Goal: Navigation & Orientation: Find specific page/section

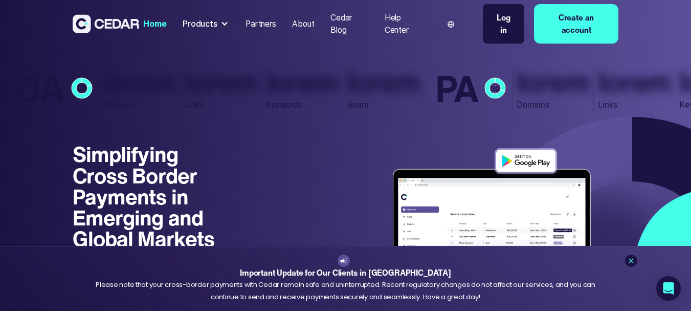
click at [336, 31] on div "Cedar Blog" at bounding box center [350, 24] width 38 height 24
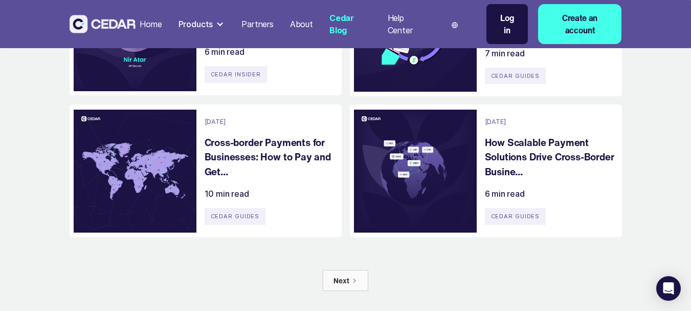
scroll to position [665, 0]
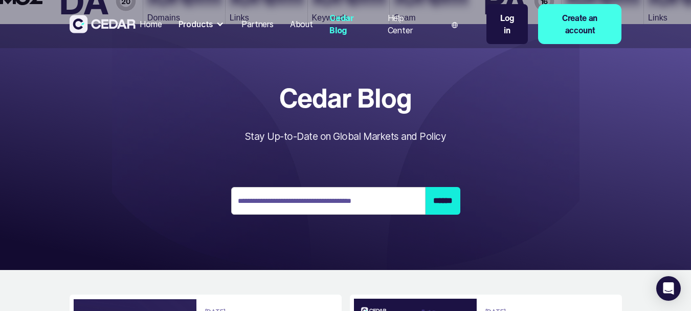
scroll to position [0, 0]
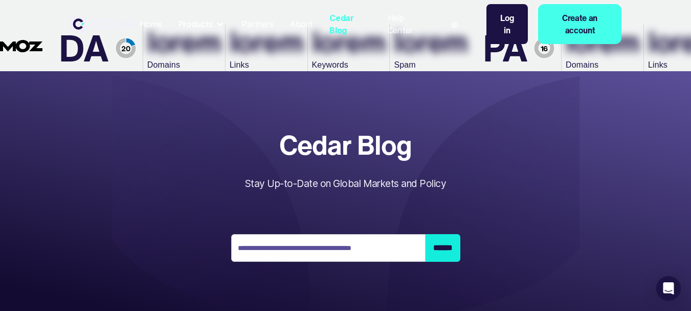
click at [165, 138] on section "Home Products Send Receive Cards Partners About Cedar Blog Help Center Language…" at bounding box center [345, 194] width 691 height 246
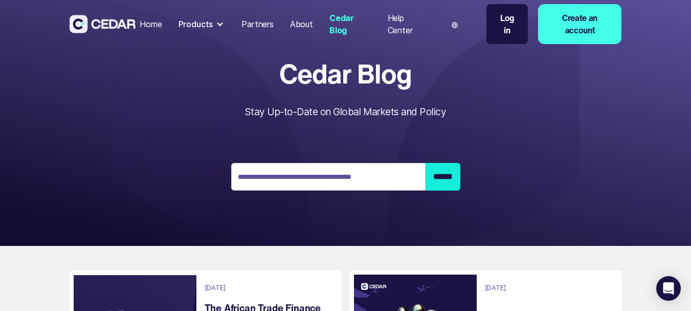
click at [117, 29] on img at bounding box center [103, 24] width 67 height 18
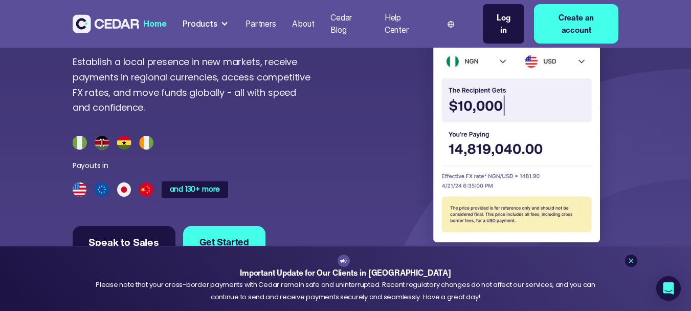
scroll to position [2506, 0]
